Goal: Information Seeking & Learning: Compare options

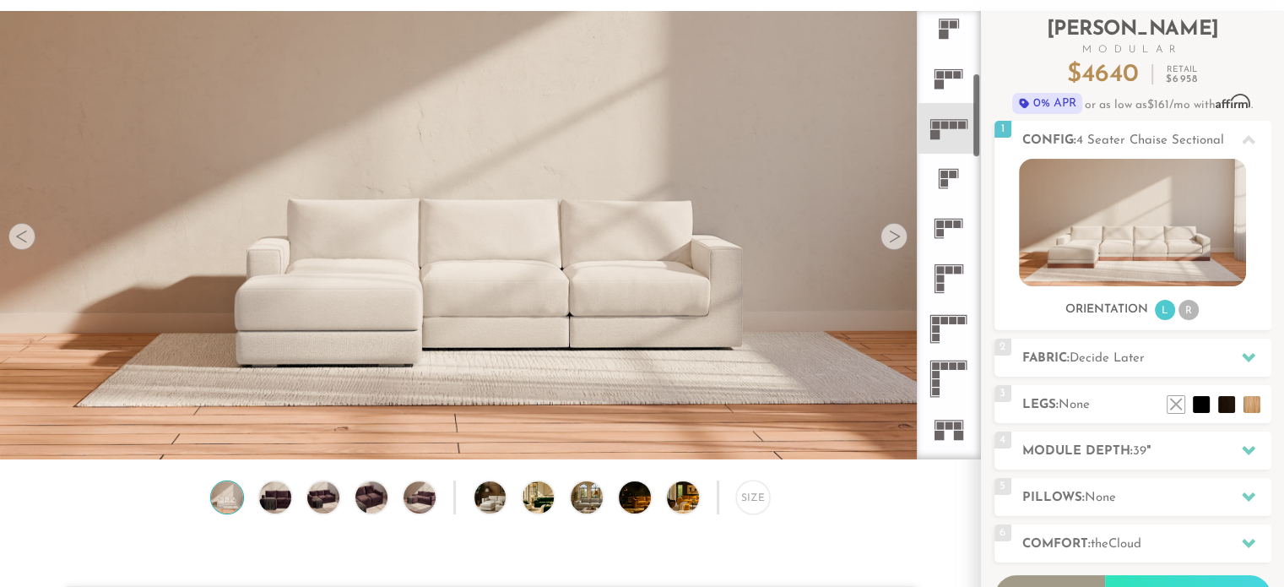
scroll to position [339, 0]
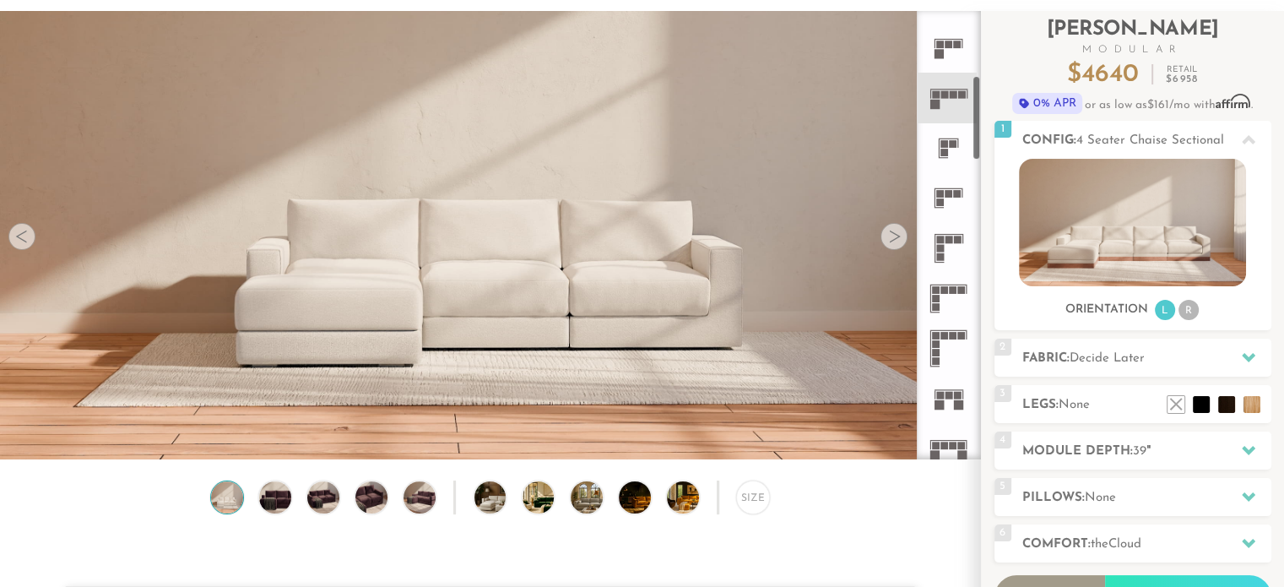
click at [950, 234] on rect at bounding box center [948, 234] width 29 height 1
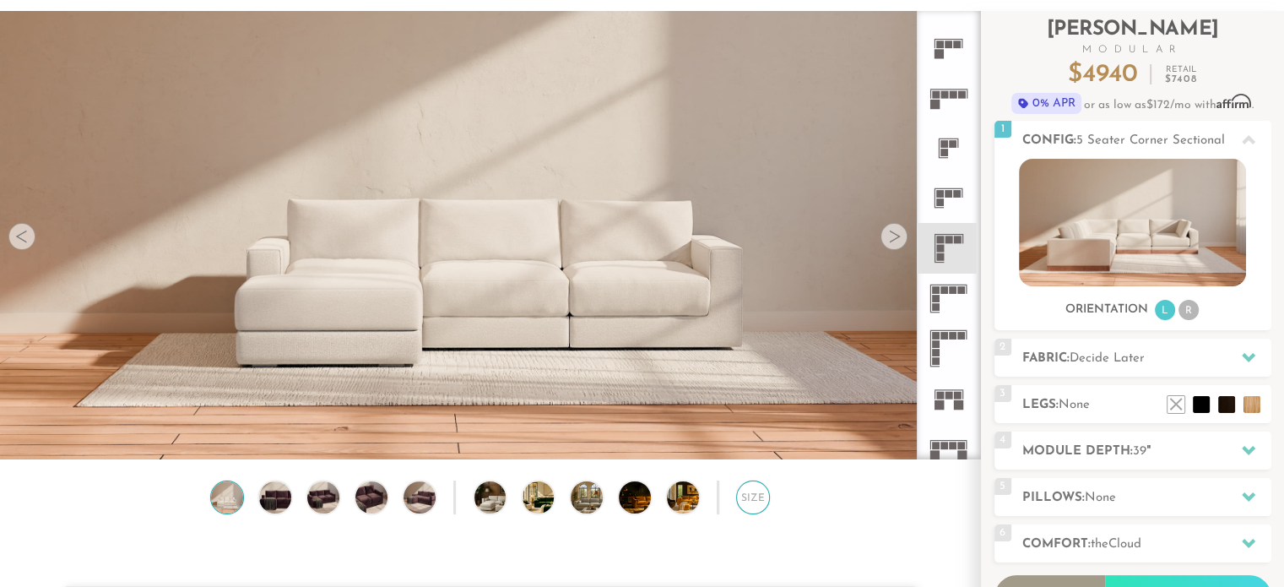
click at [751, 495] on div "Size" at bounding box center [753, 497] width 34 height 34
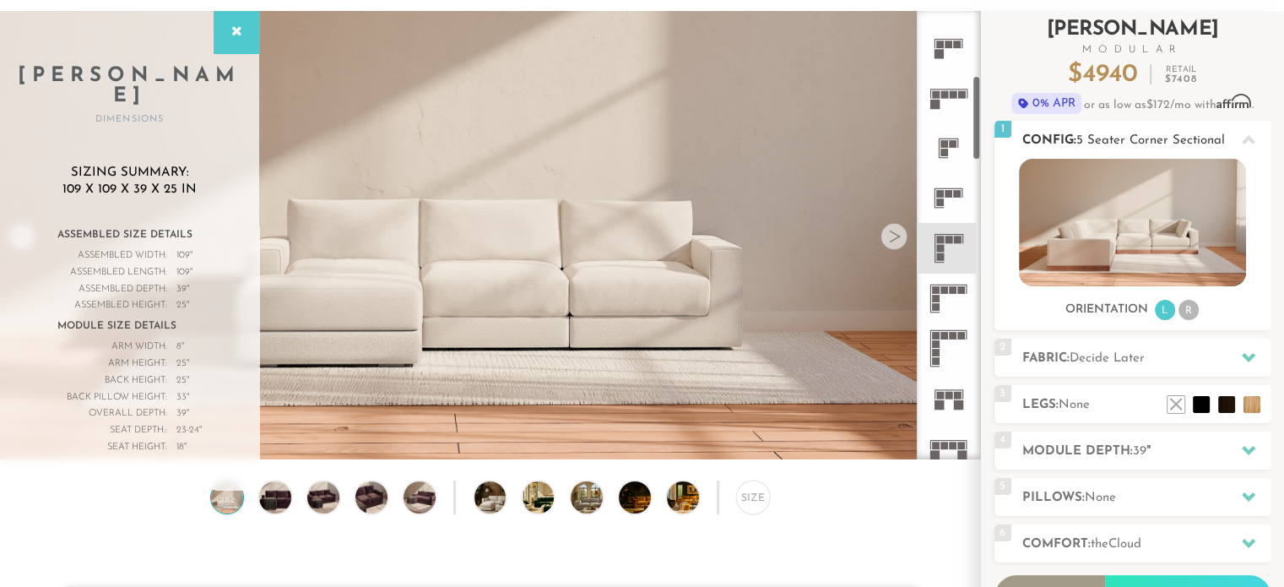
click at [1184, 312] on li "R" at bounding box center [1188, 310] width 20 height 20
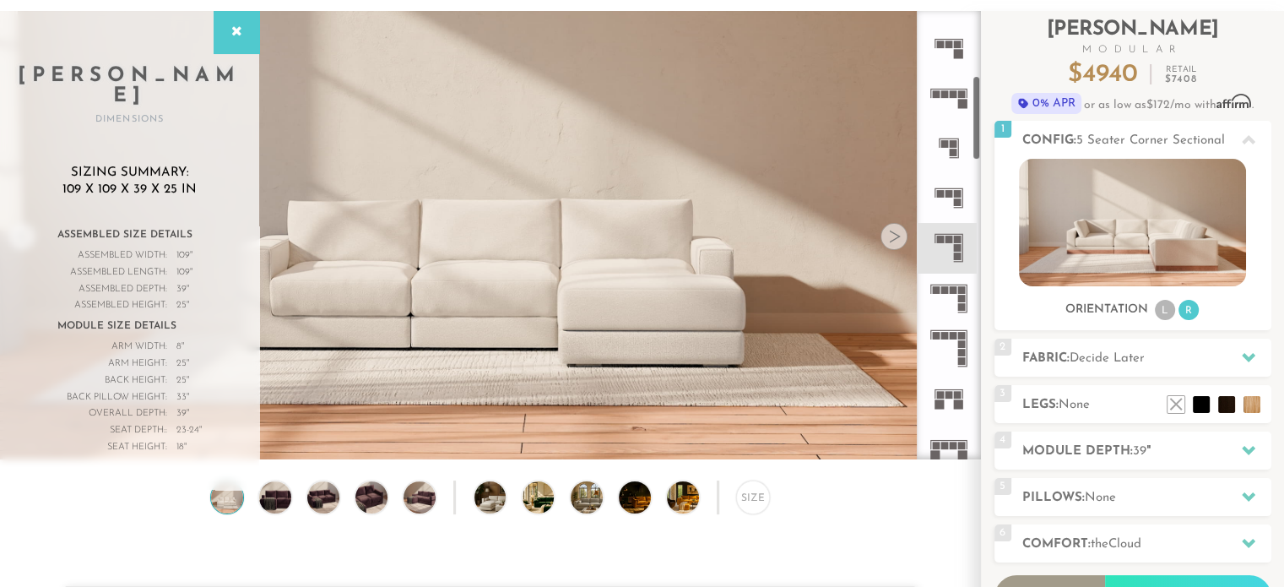
click at [964, 293] on icon at bounding box center [948, 298] width 50 height 50
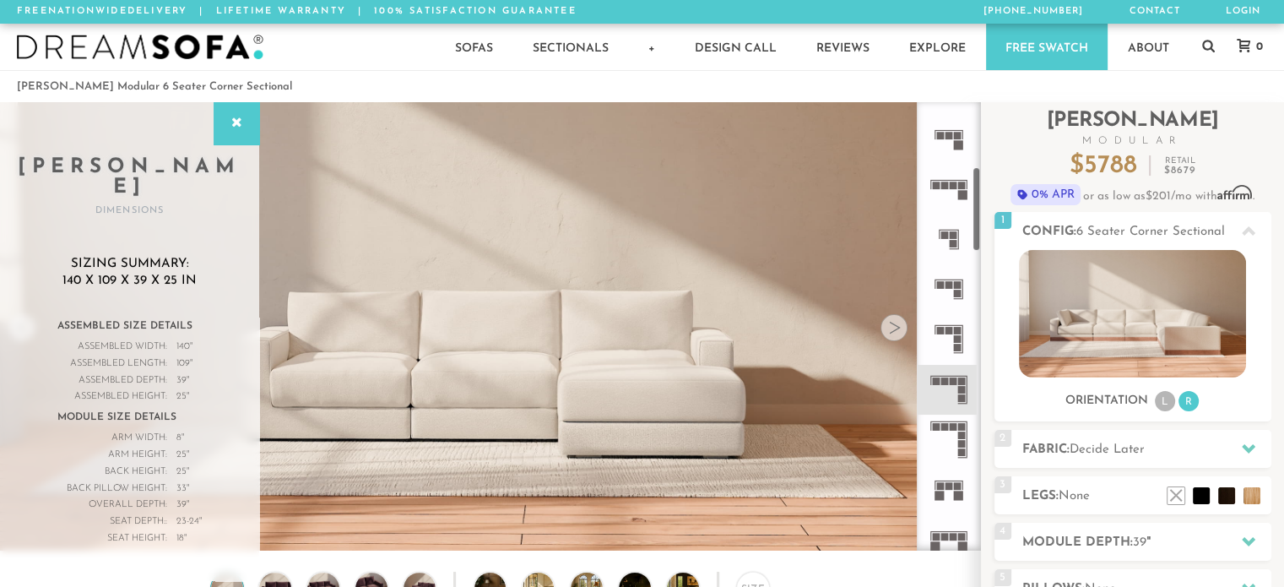
click at [957, 333] on icon at bounding box center [948, 339] width 50 height 50
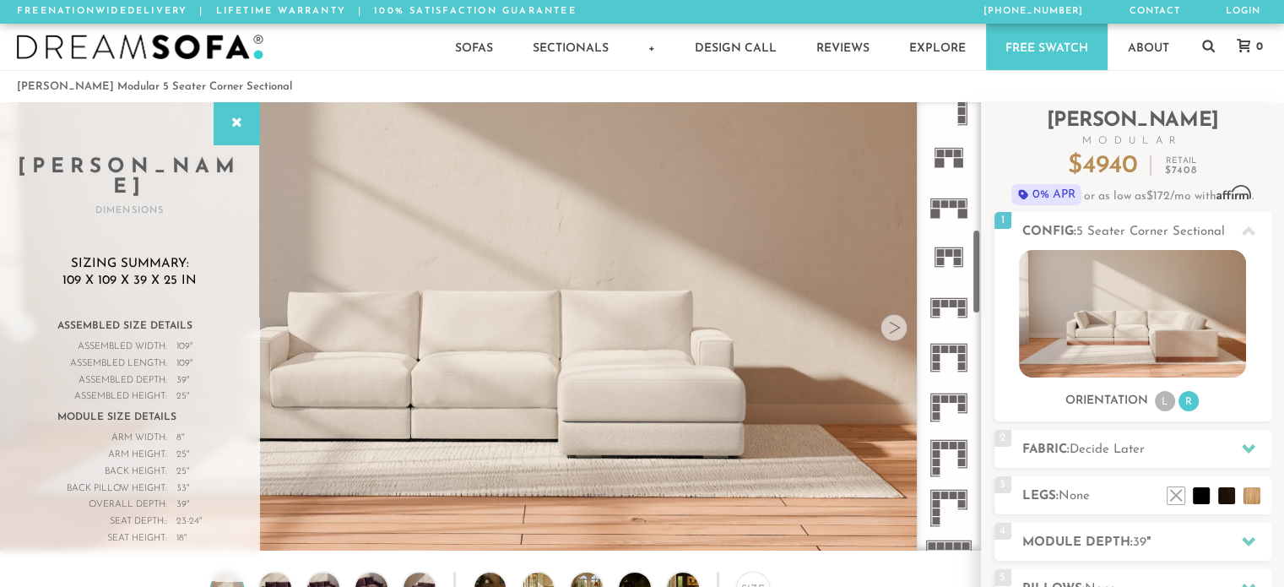
scroll to position [679, 0]
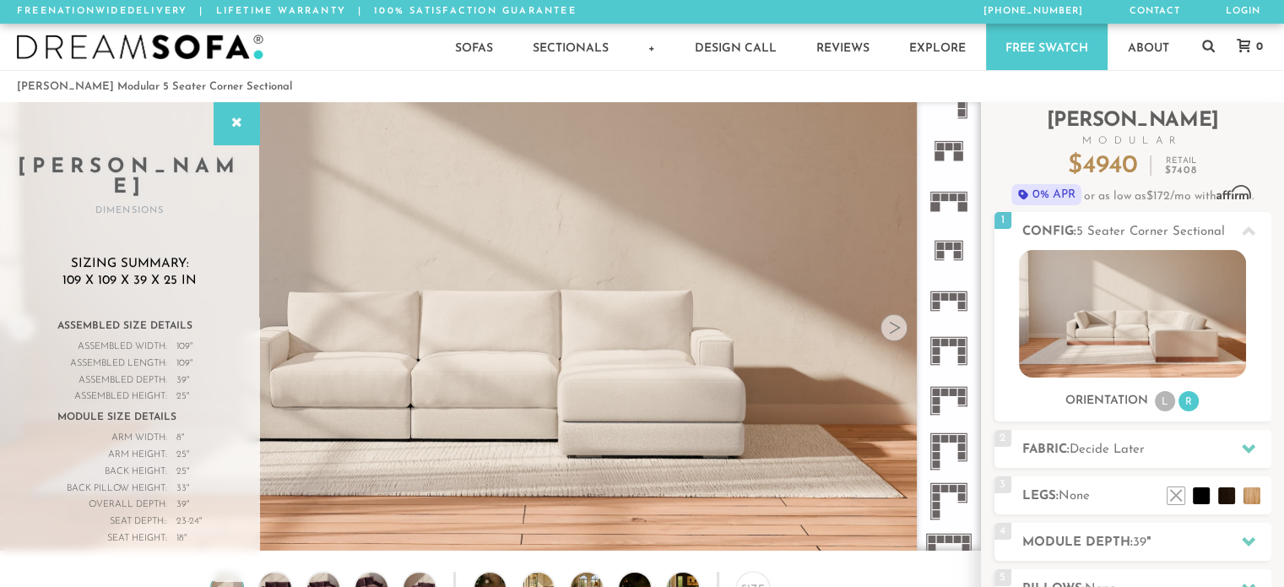
click at [951, 299] on rect at bounding box center [953, 297] width 8 height 8
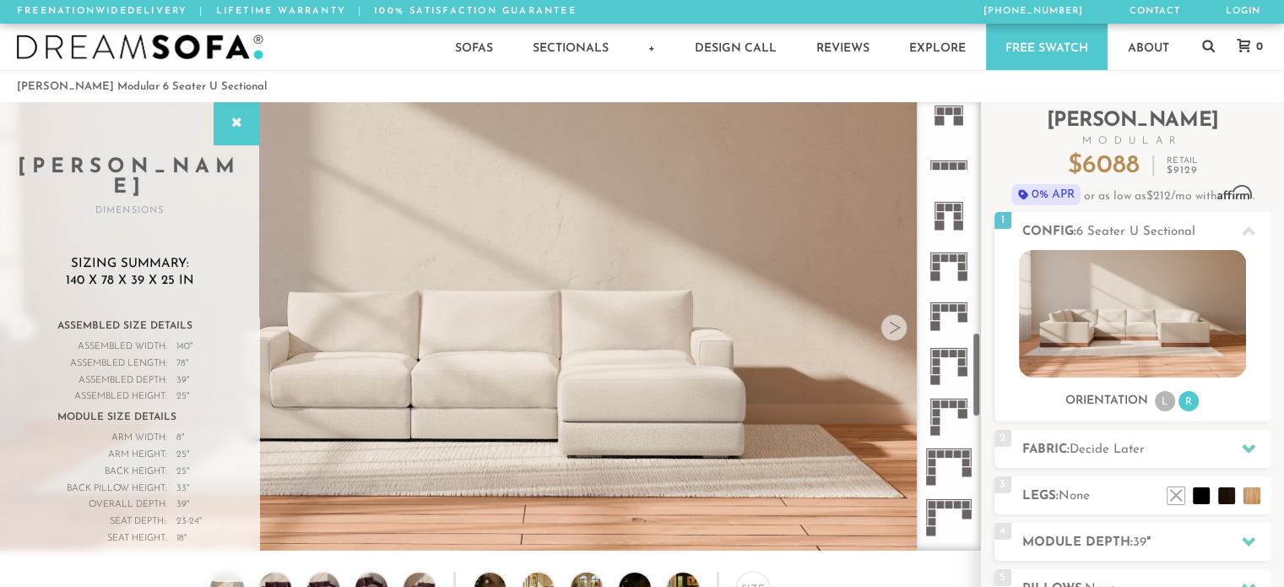
scroll to position [1217, 0]
click at [945, 313] on icon at bounding box center [948, 314] width 50 height 50
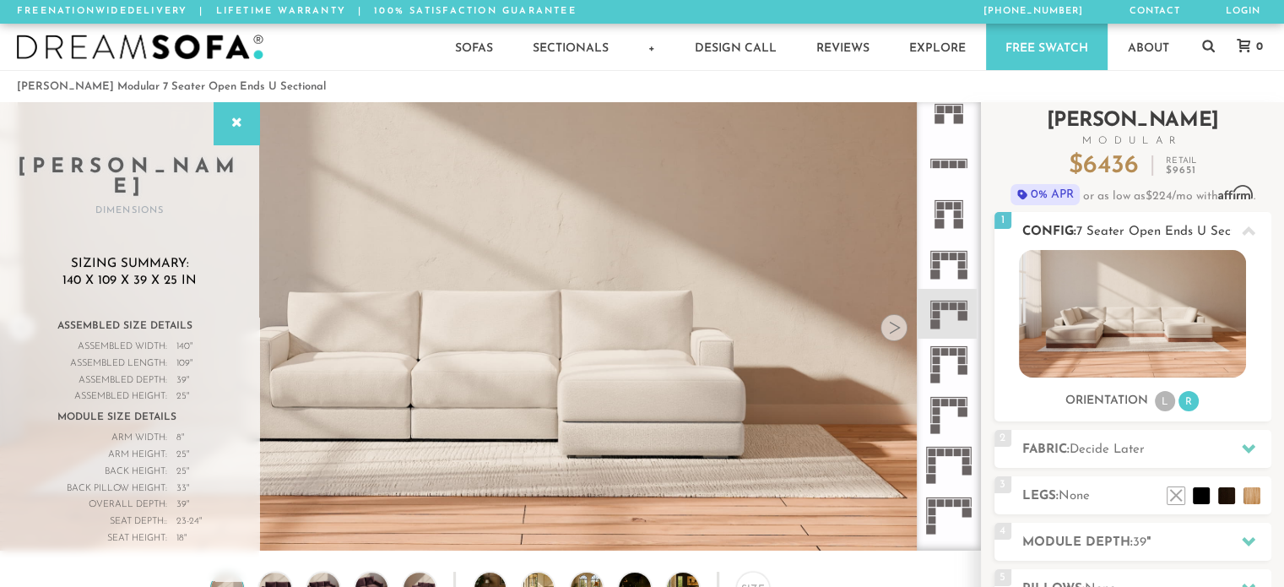
click at [1191, 400] on li "R" at bounding box center [1188, 401] width 20 height 20
